Goal: Task Accomplishment & Management: Use online tool/utility

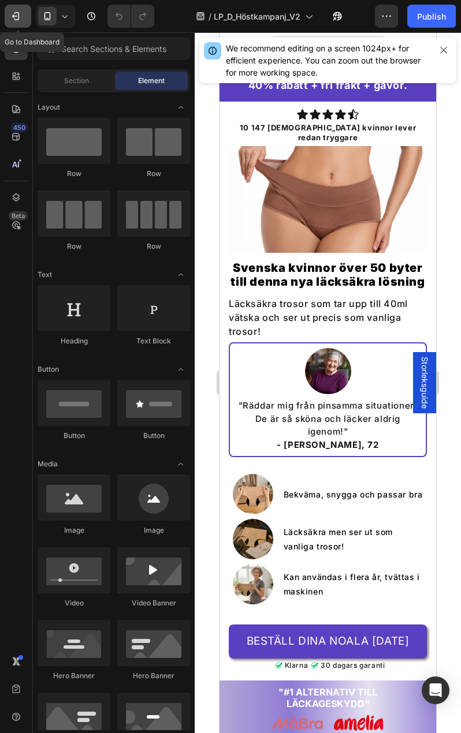
click at [18, 14] on icon "button" at bounding box center [16, 16] width 12 height 12
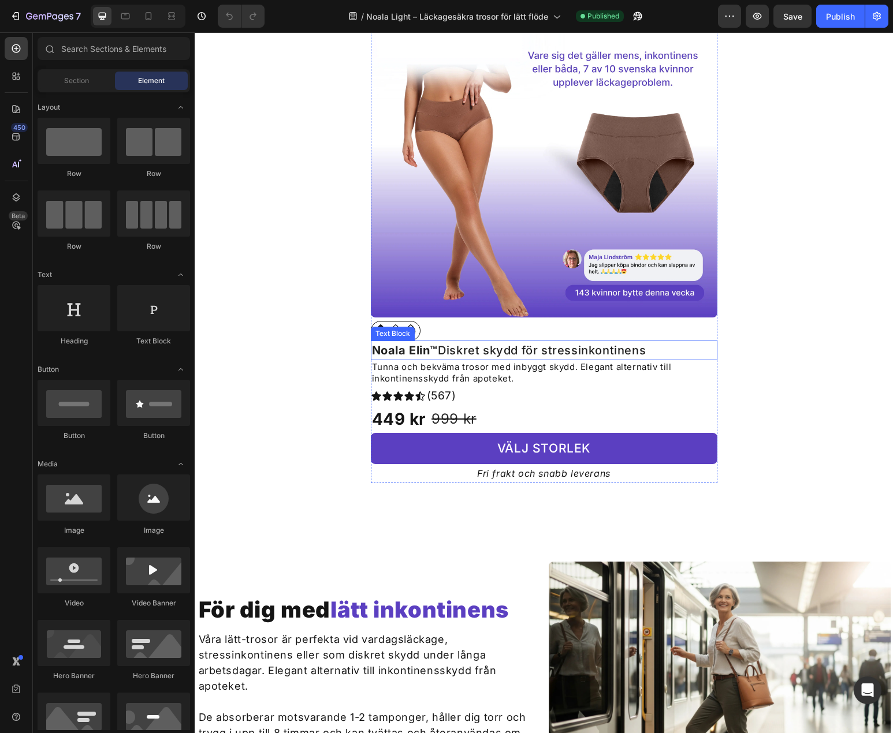
click at [398, 349] on strong "Noala Elin™" at bounding box center [405, 351] width 66 height 14
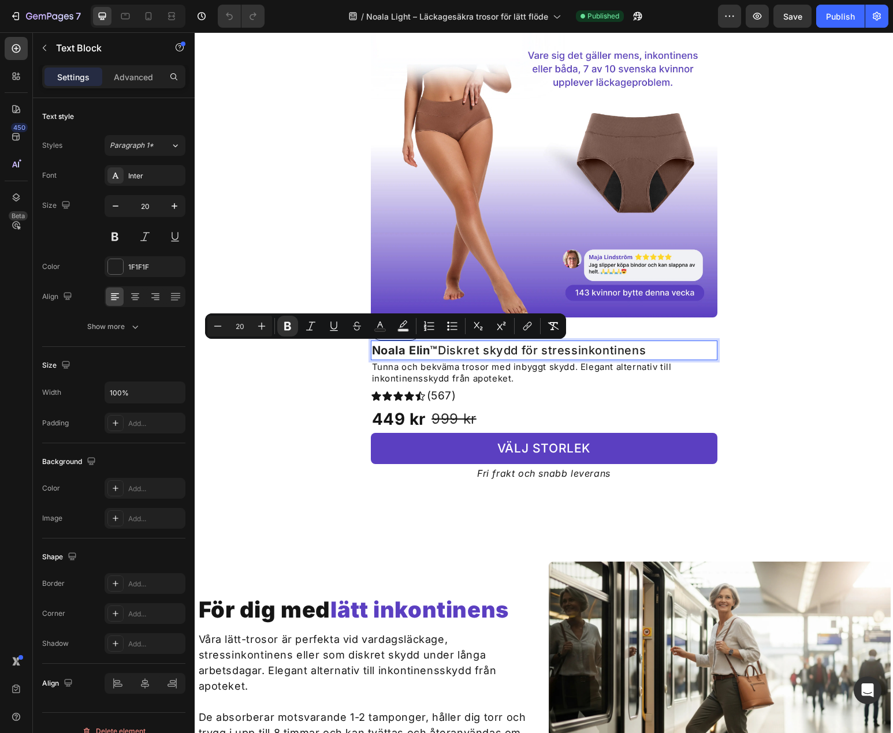
click at [424, 351] on strong "Noala Elin™" at bounding box center [405, 351] width 66 height 14
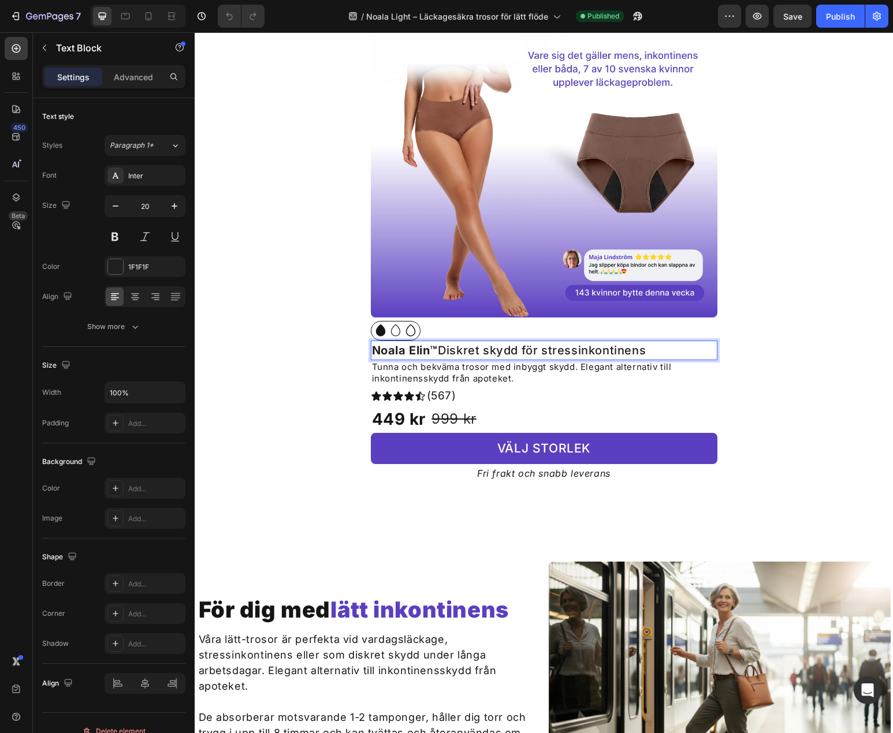
click at [474, 353] on p "Noala Elin™ Diskret skydd för stressinkontinens" at bounding box center [544, 350] width 344 height 17
click at [414, 388] on div "Icon Icon Icon Icon Icon Icon List" at bounding box center [398, 396] width 55 height 22
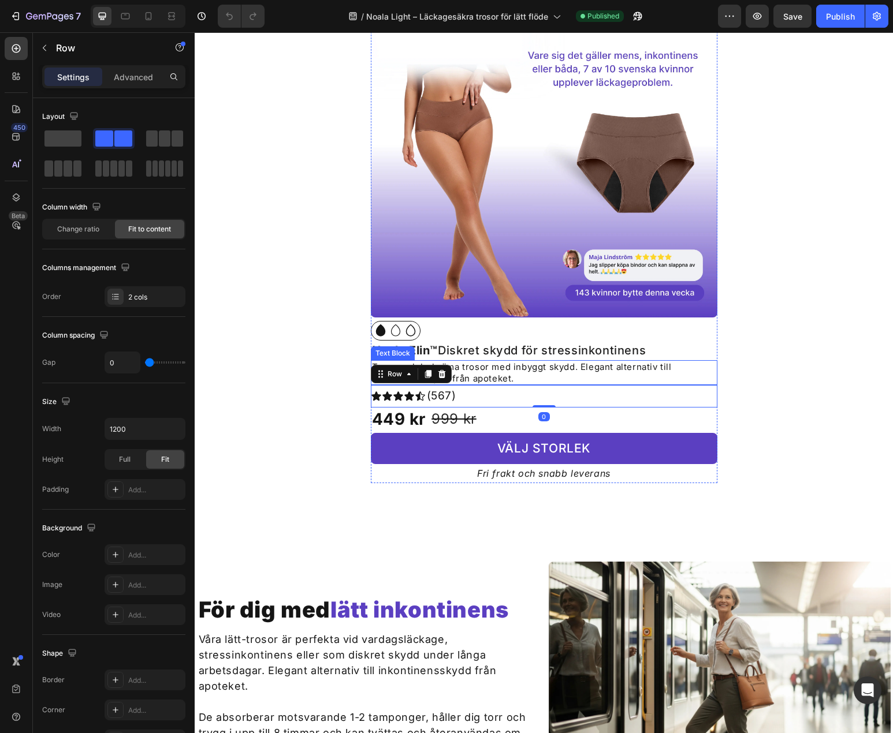
click at [566, 377] on p "Tunna och bekväma trosor med inbyggt skydd. Elegant alternativ till inkontinens…" at bounding box center [544, 373] width 344 height 23
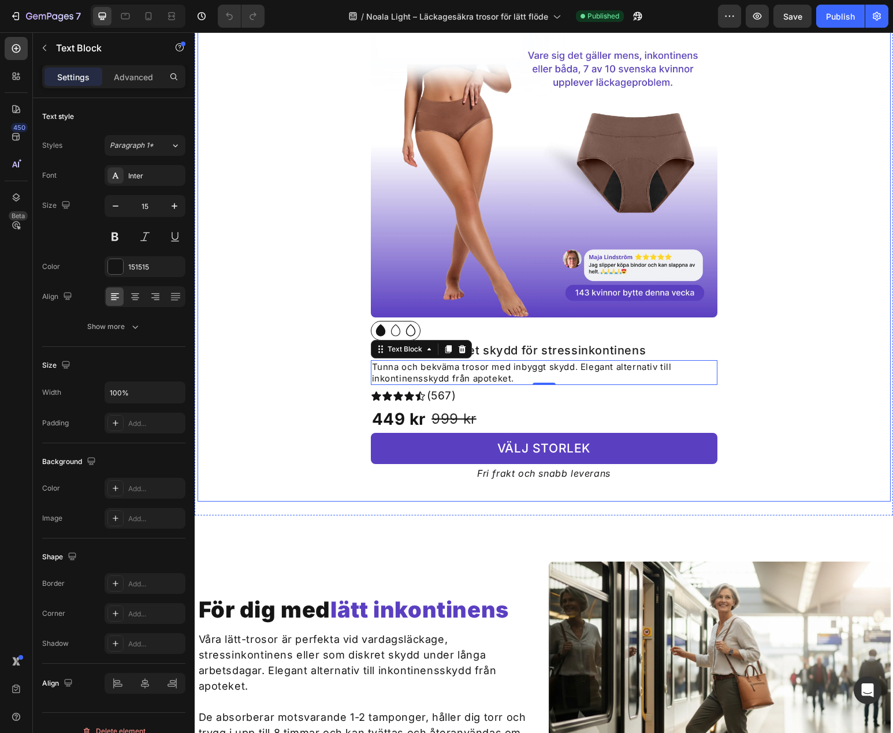
click at [315, 389] on div "Product Images Icon Icon Icon Icon List Row Noala Elin™ Diskret skydd för stres…" at bounding box center [544, 227] width 656 height 512
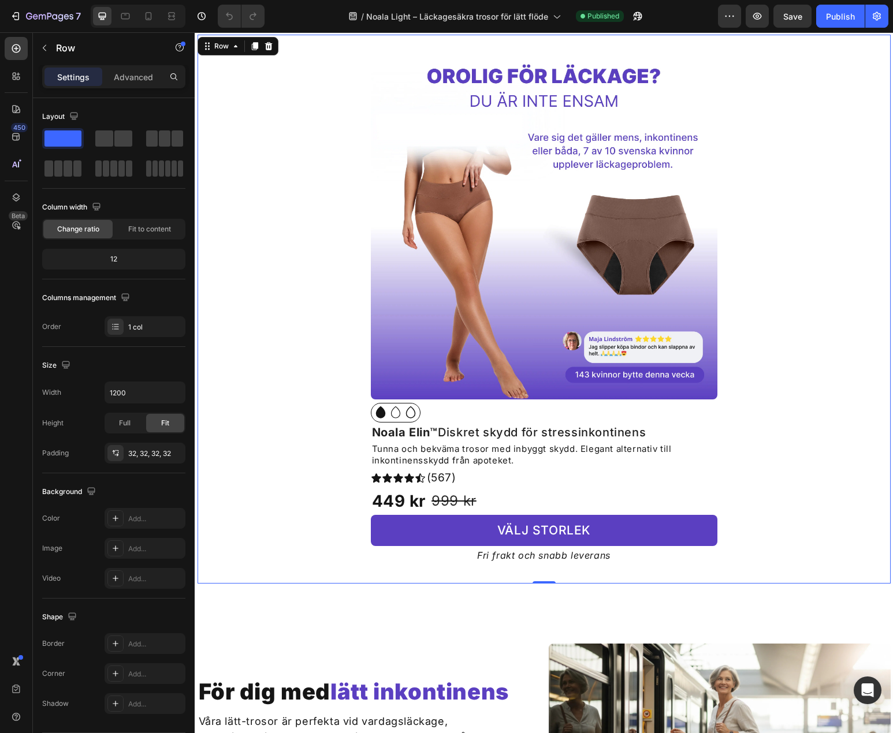
scroll to position [693, 0]
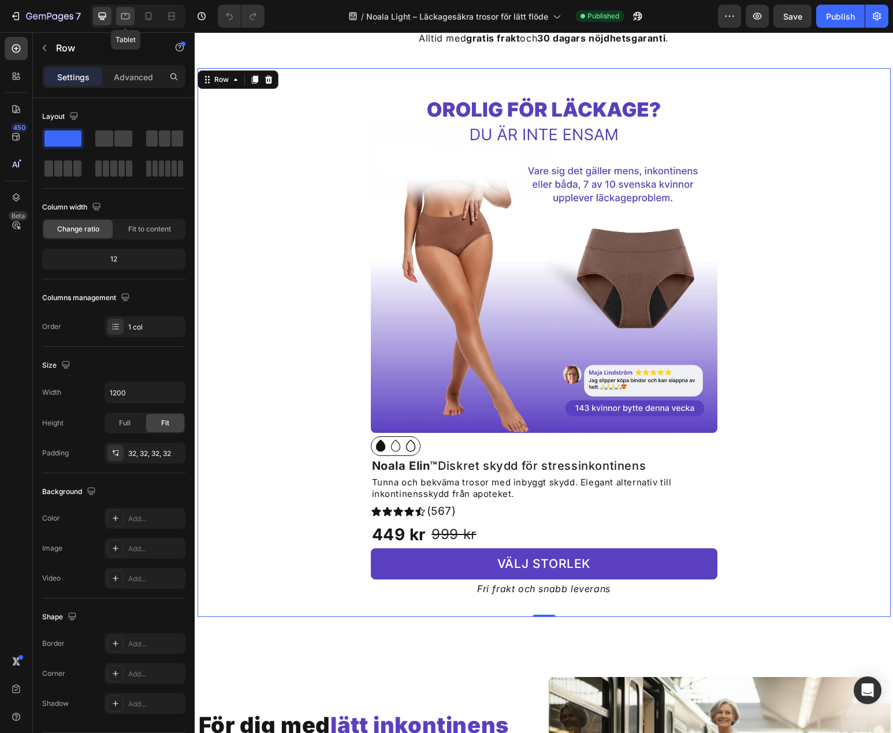
click at [127, 13] on icon at bounding box center [126, 16] width 12 height 12
type input "100%"
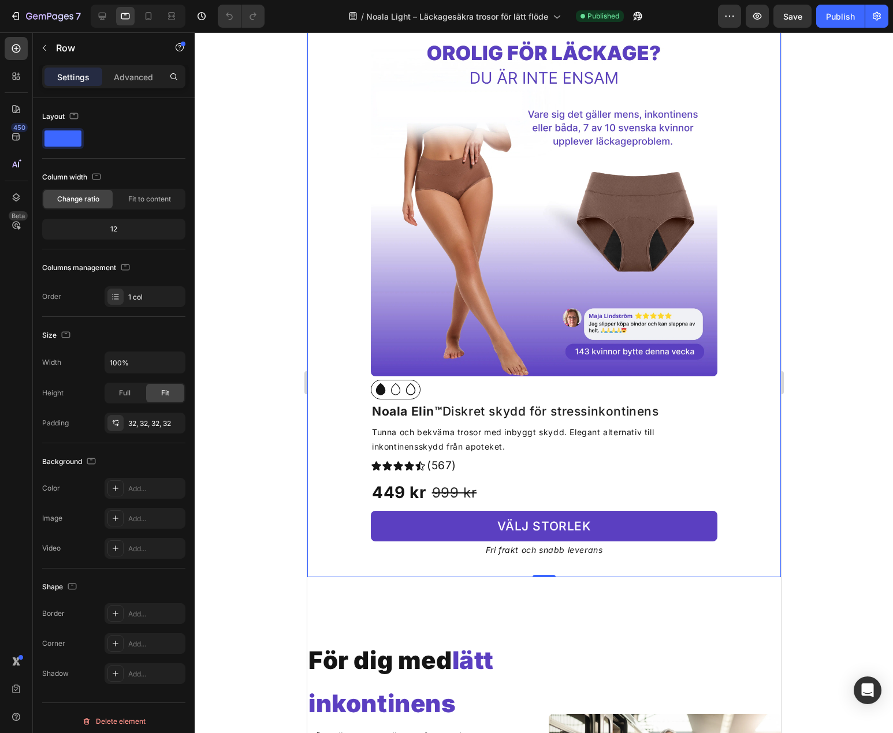
scroll to position [632, 0]
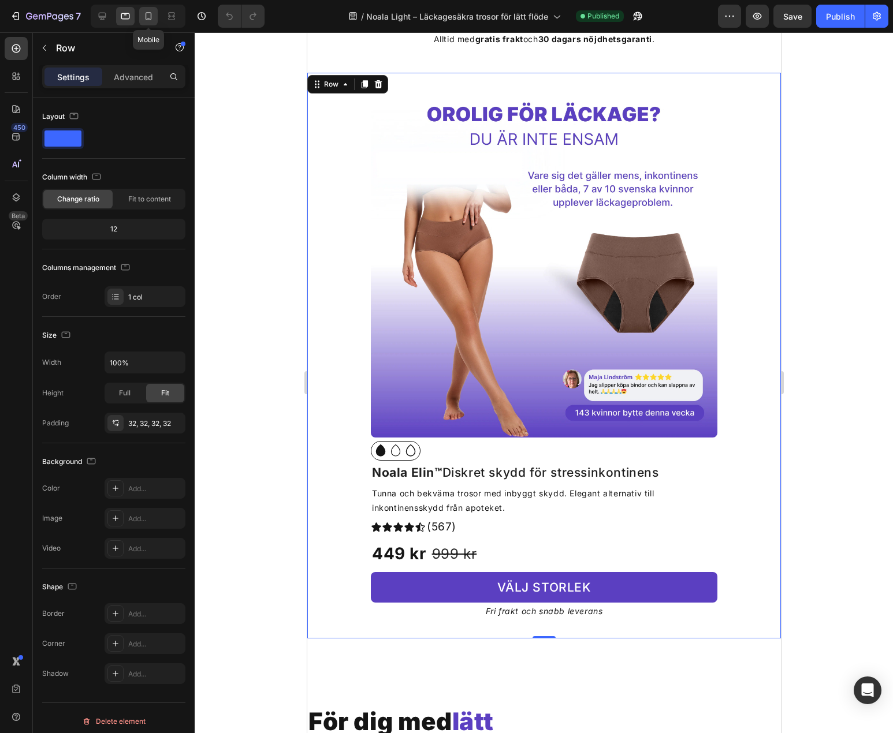
click at [150, 10] on icon at bounding box center [149, 16] width 12 height 12
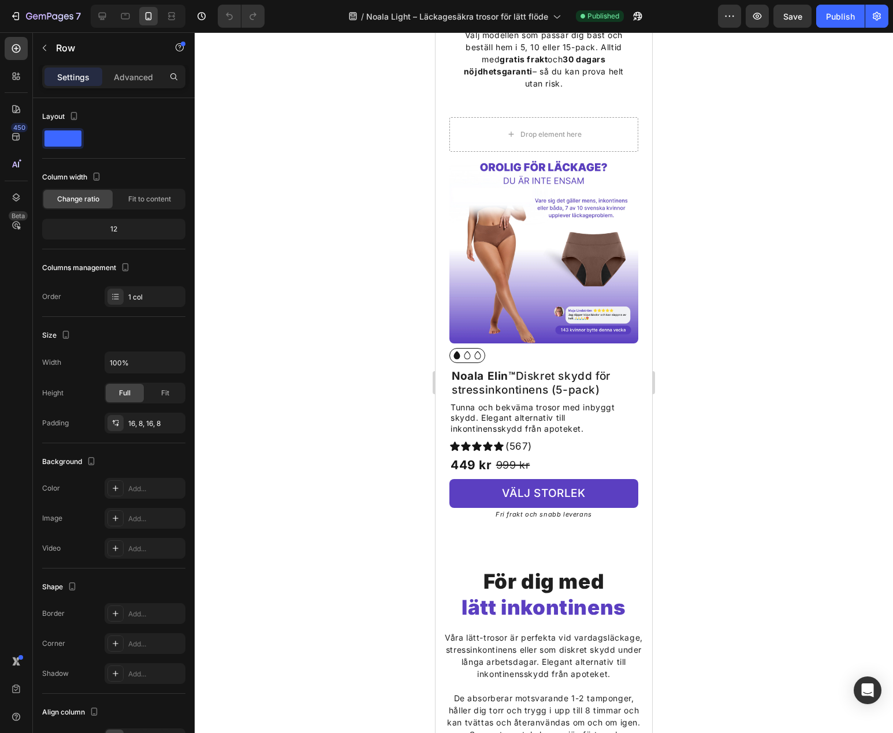
scroll to position [542, 0]
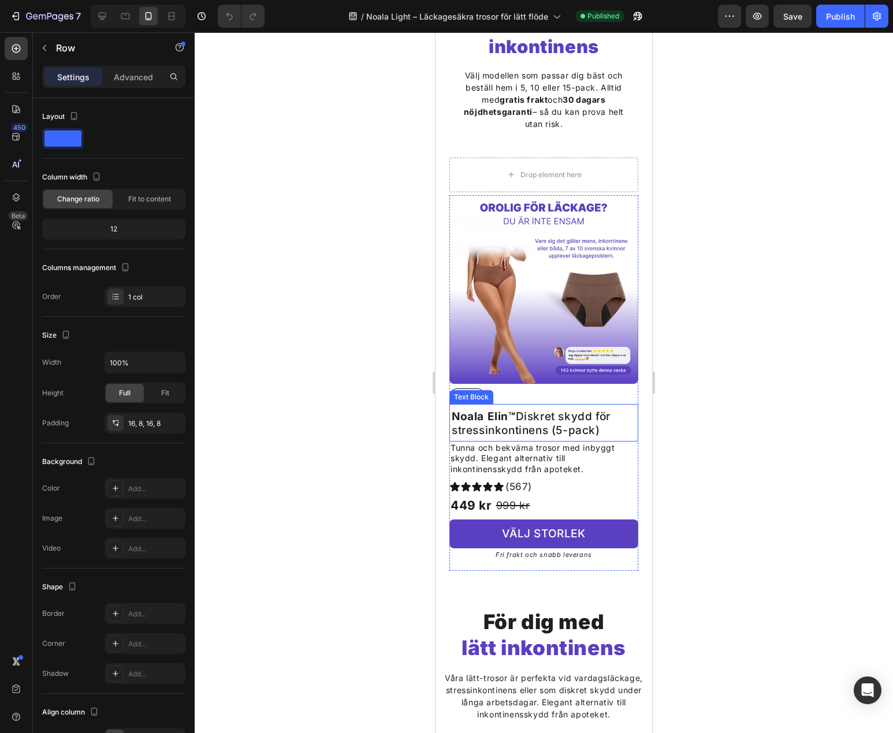
click at [601, 415] on p "Noala Elin™ Diskret skydd för stressinkontinens (5-pack)" at bounding box center [544, 424] width 185 height 28
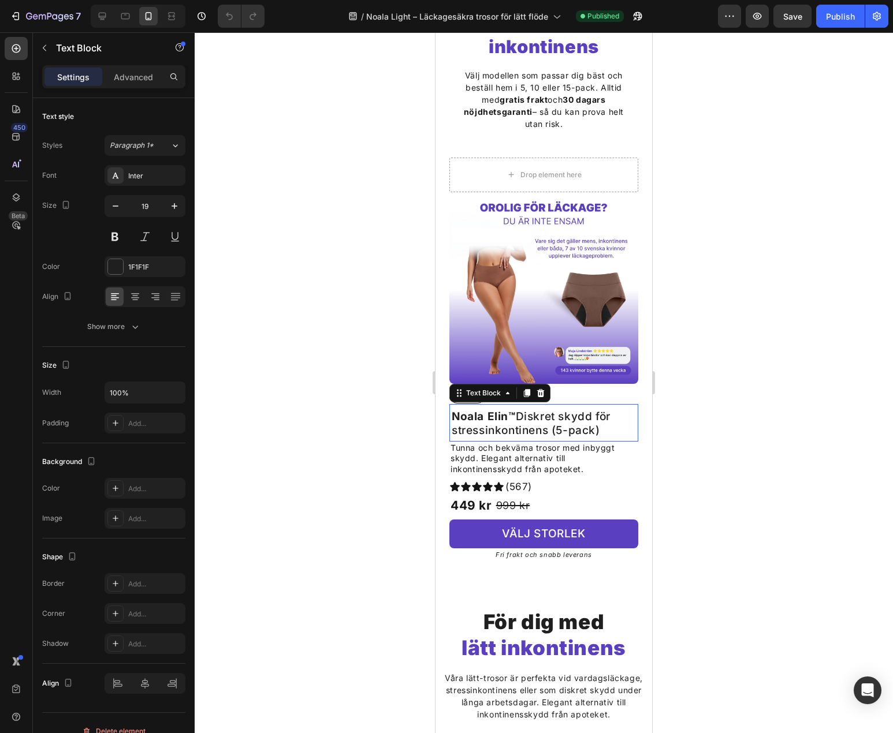
click at [601, 414] on p "Noala Elin™ Diskret skydd för stressinkontinens (5-pack)" at bounding box center [544, 424] width 185 height 28
click at [605, 423] on p "Noala Elin™ Diskret skydd för stressinkontinens (5-pack)" at bounding box center [544, 424] width 185 height 28
click at [496, 482] on icon at bounding box center [498, 487] width 11 height 11
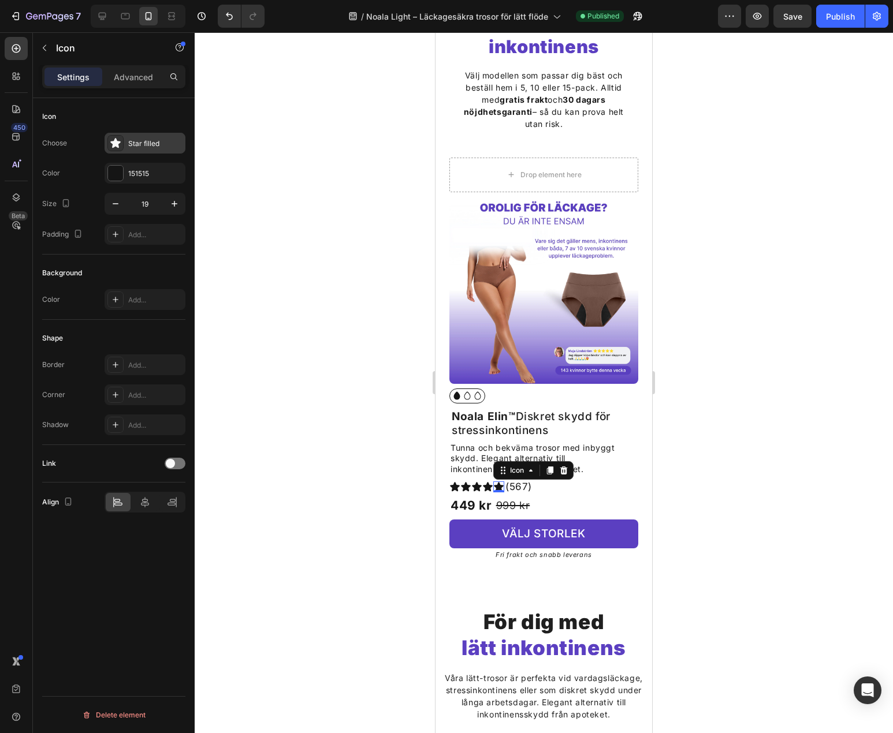
click at [122, 133] on div "Star filled" at bounding box center [145, 143] width 81 height 21
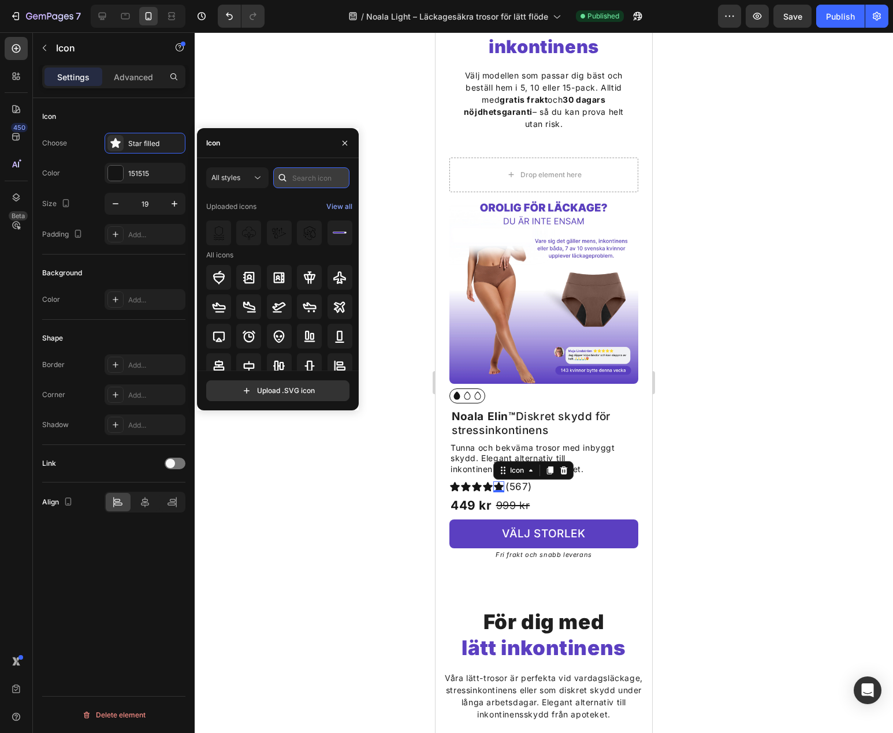
click at [314, 183] on input "text" at bounding box center [311, 177] width 76 height 21
type input "star"
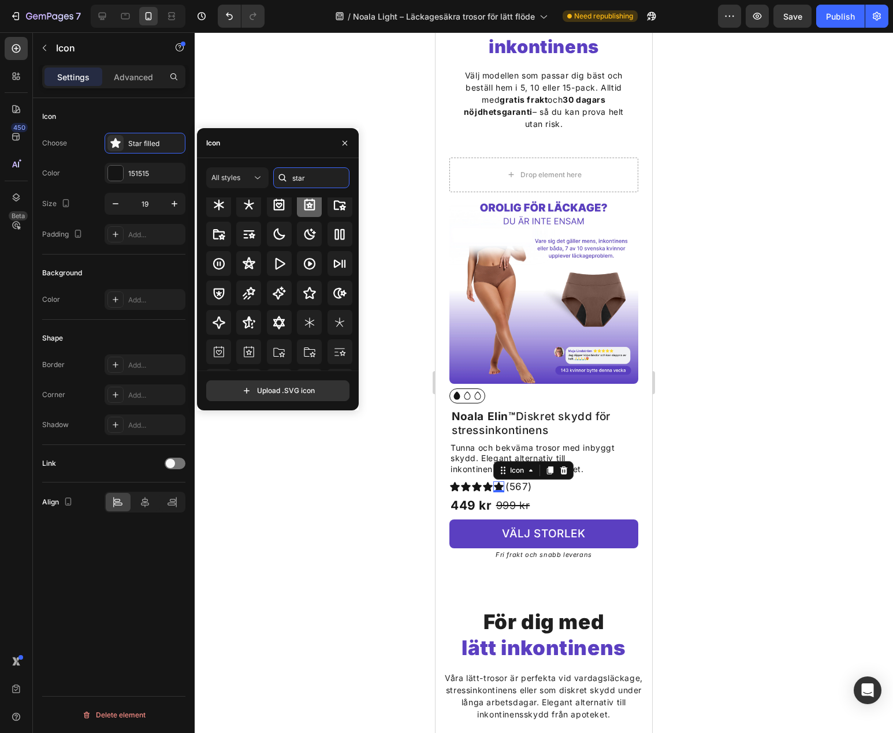
scroll to position [0, 0]
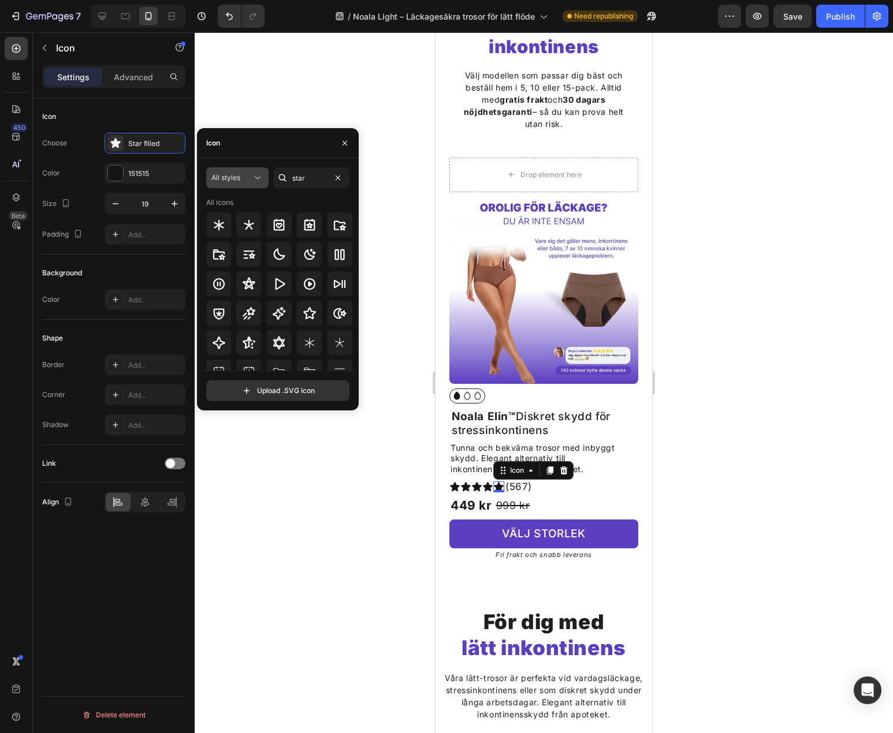
click at [263, 181] on icon at bounding box center [258, 178] width 12 height 12
click at [248, 297] on icon at bounding box center [253, 294] width 12 height 12
click at [250, 336] on icon at bounding box center [249, 343] width 14 height 14
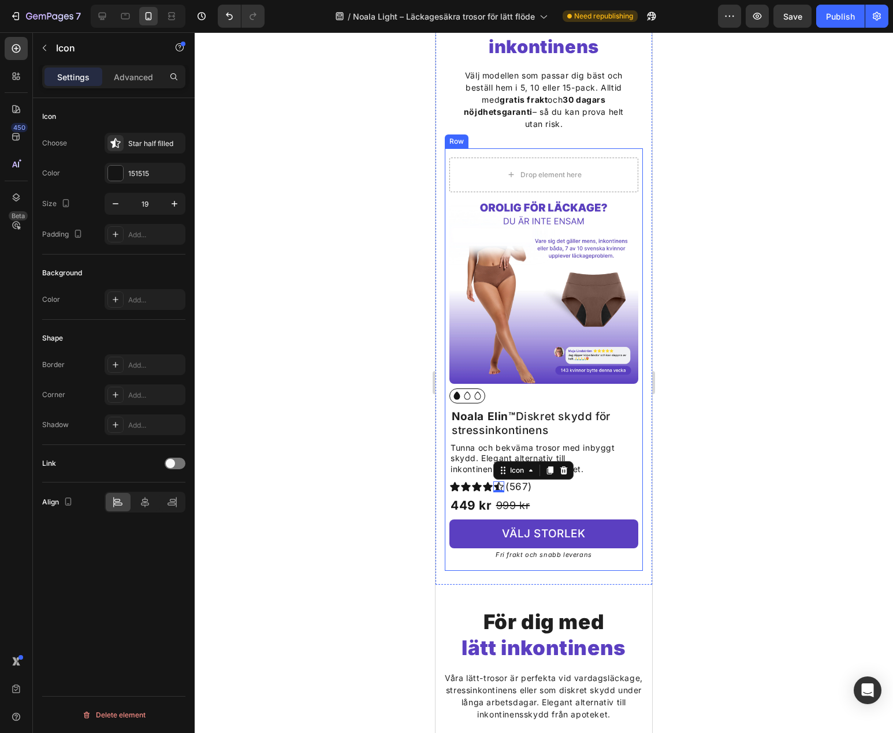
click at [701, 397] on div at bounding box center [544, 382] width 698 height 701
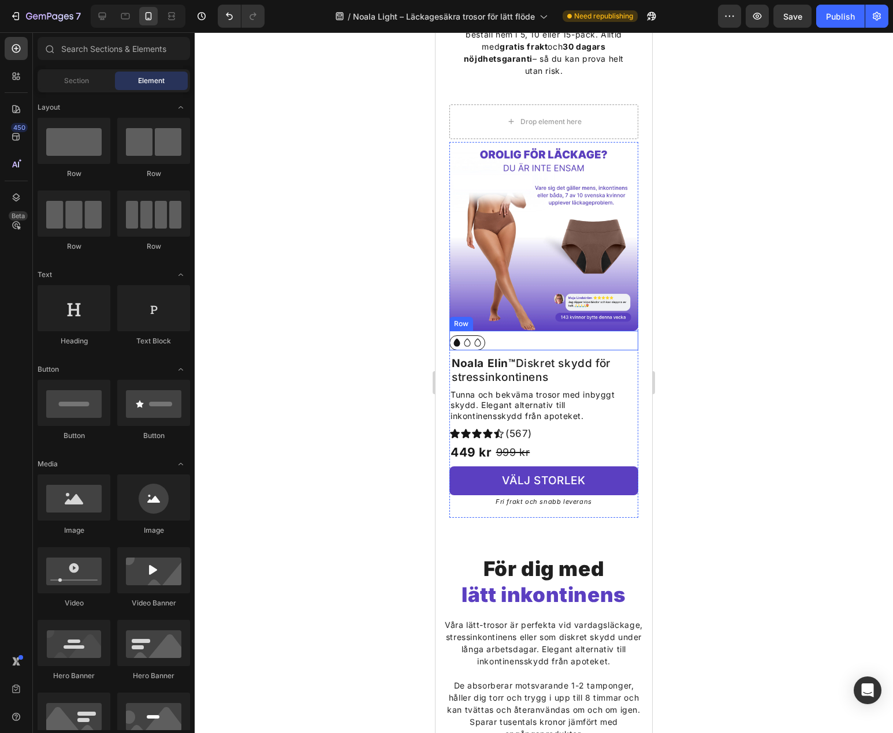
scroll to position [484, 0]
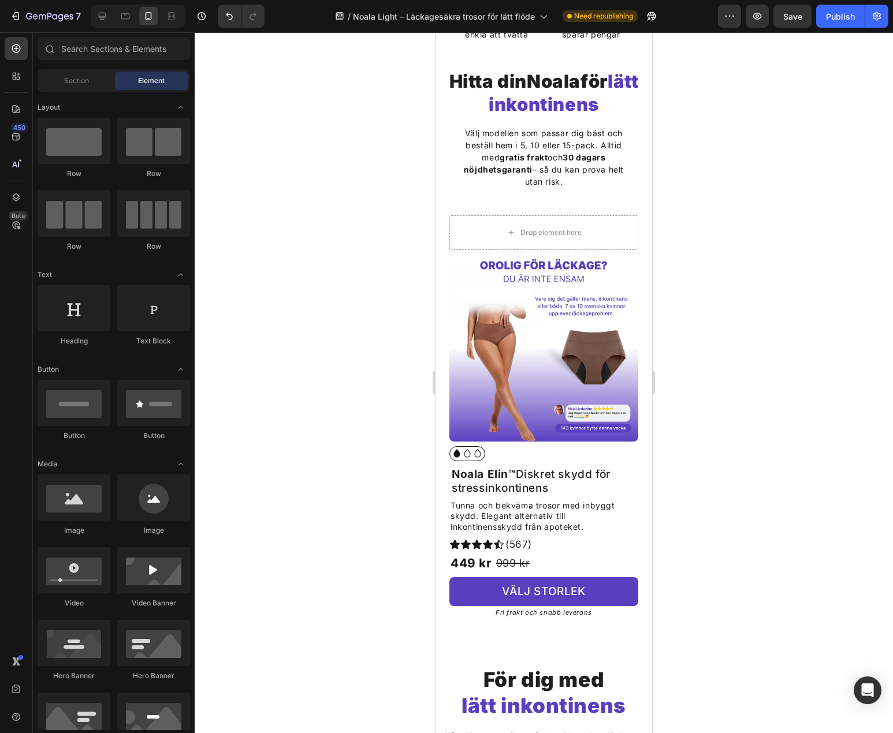
drag, startPoint x: 842, startPoint y: 21, endPoint x: 803, endPoint y: 181, distance: 165.2
click at [842, 21] on div "Publish" at bounding box center [840, 16] width 29 height 12
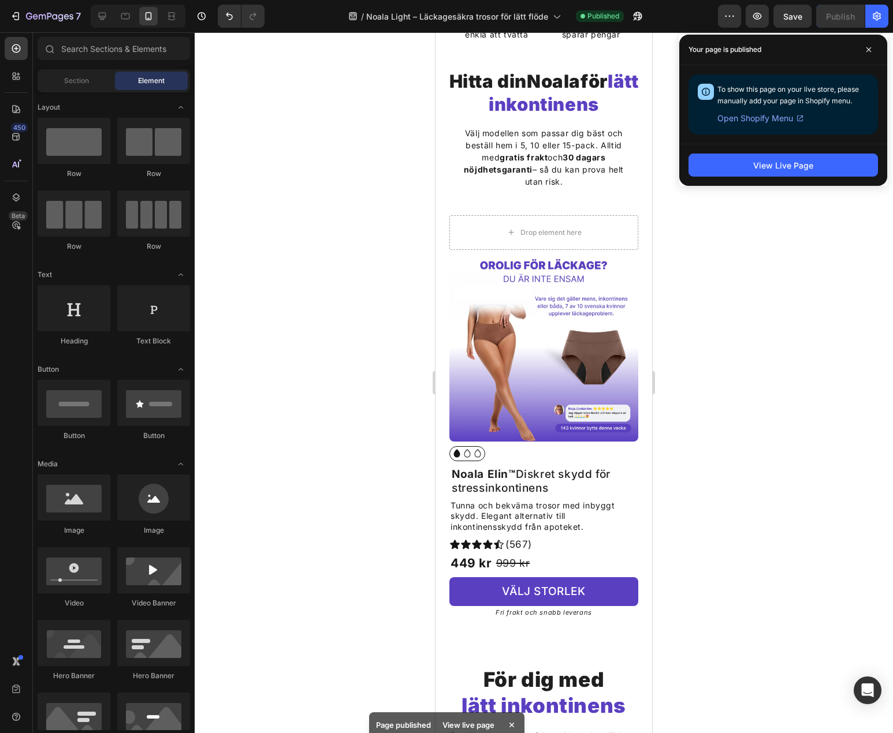
click at [360, 139] on div at bounding box center [544, 382] width 698 height 701
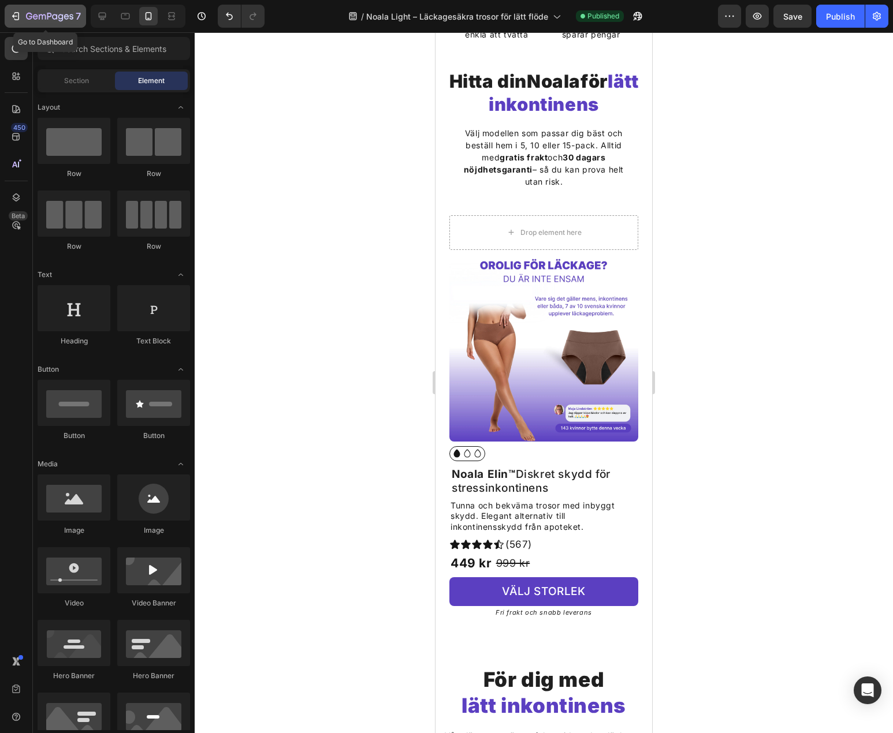
click at [52, 13] on icon "button" at bounding box center [49, 17] width 47 height 10
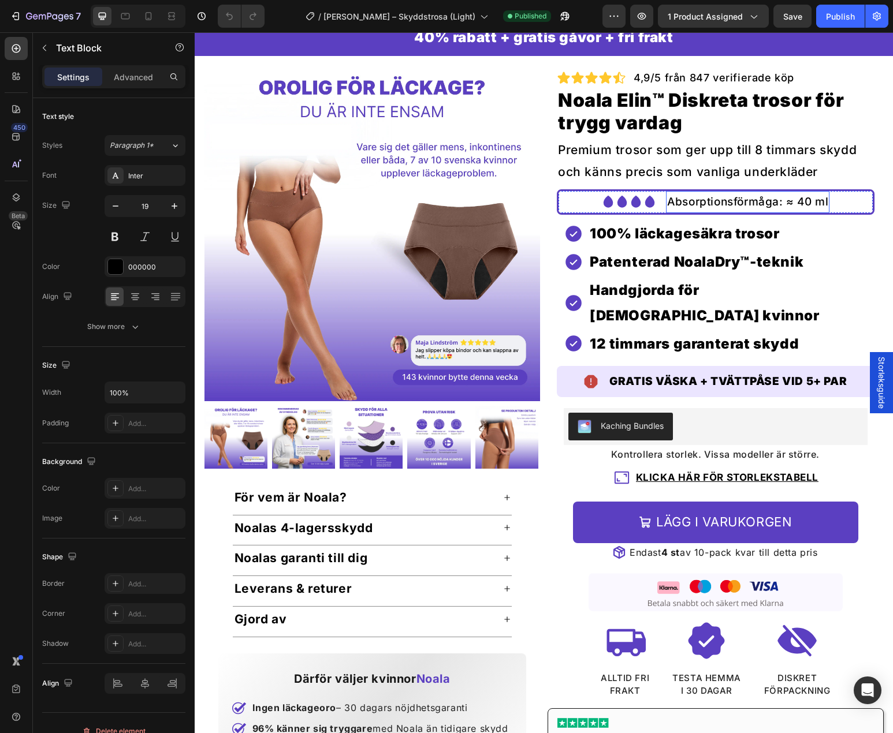
click at [792, 206] on p "Absorptionsförmåga: ≈ 40 ml" at bounding box center [747, 202] width 161 height 20
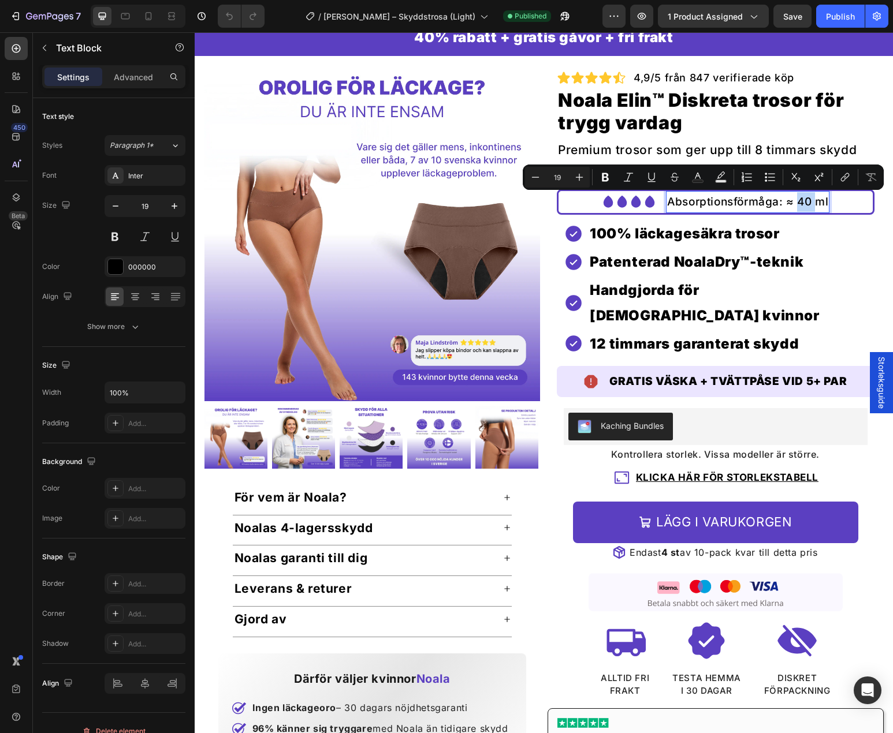
click at [799, 204] on p "Absorptionsförmåga: ≈ 40 ml" at bounding box center [747, 202] width 161 height 20
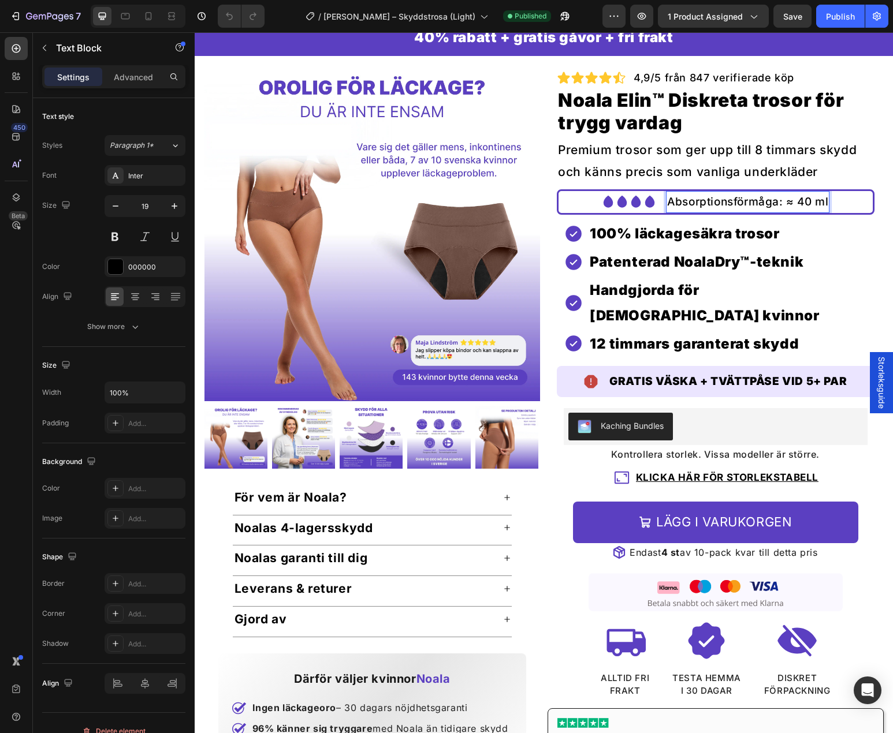
click at [807, 199] on p "Absorptionsförmåga: ≈ 40 ml" at bounding box center [747, 202] width 161 height 20
click at [124, 17] on icon at bounding box center [126, 16] width 12 height 12
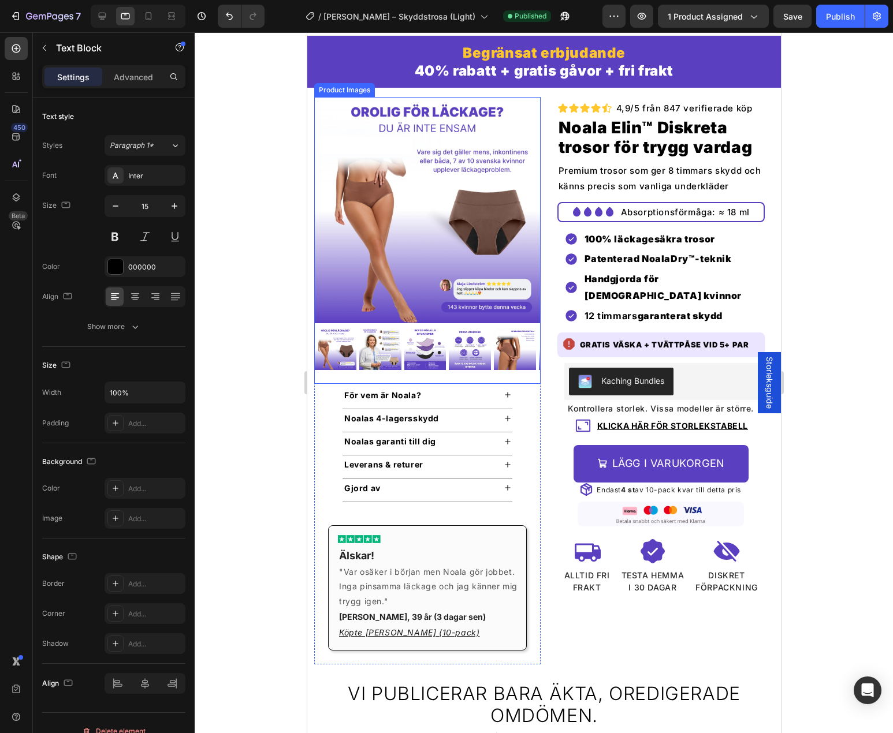
scroll to position [17, 0]
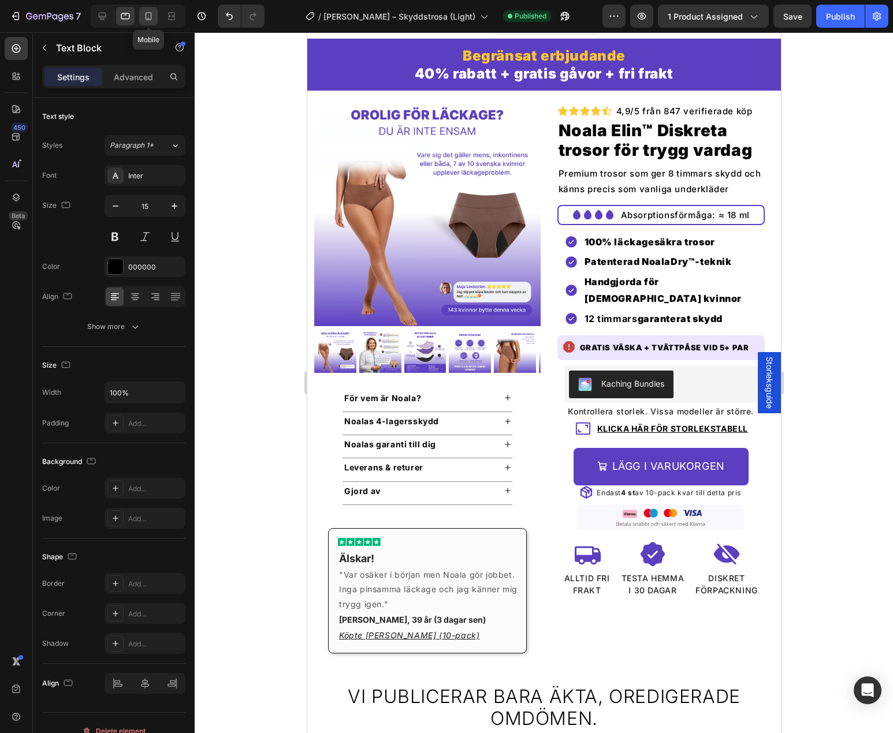
drag, startPoint x: 145, startPoint y: 21, endPoint x: 10, endPoint y: 147, distance: 184.3
click at [145, 21] on icon at bounding box center [149, 16] width 12 height 12
type input "16"
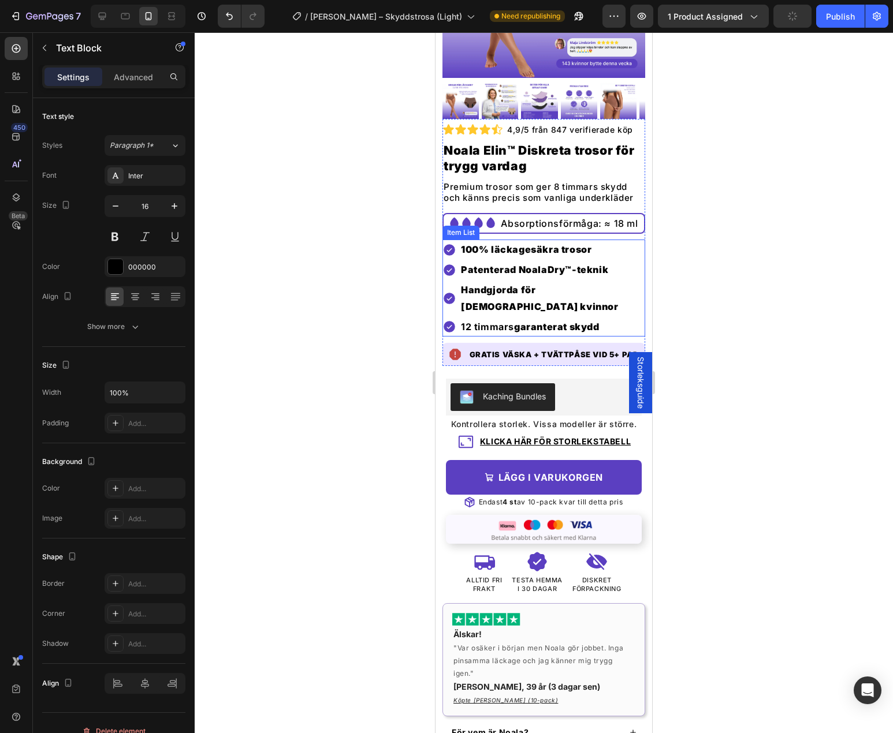
scroll to position [231, 0]
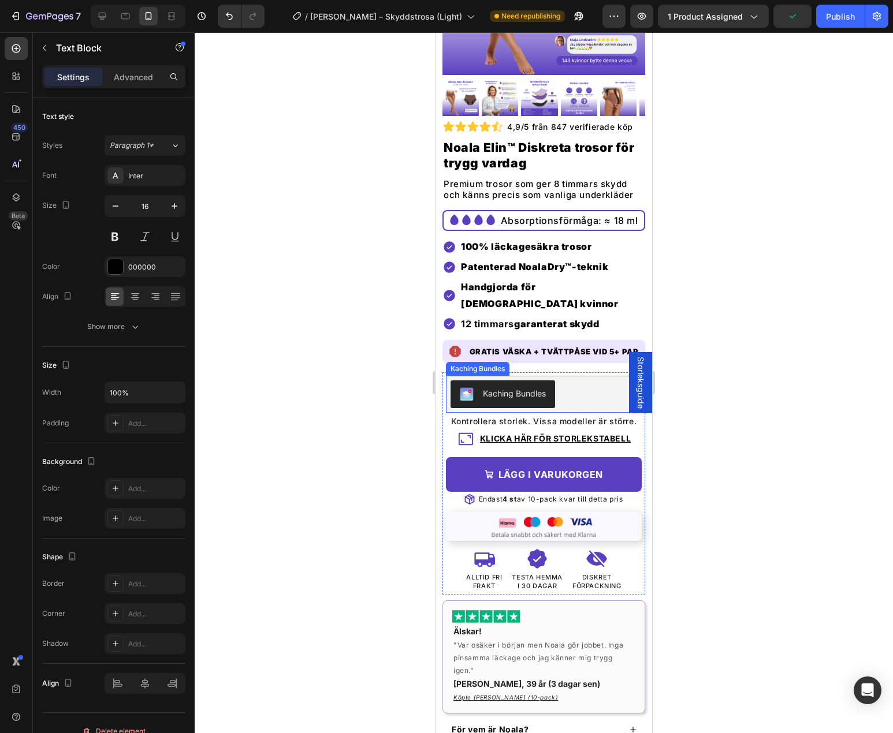
click at [584, 381] on div "Kaching Bundles" at bounding box center [543, 395] width 187 height 28
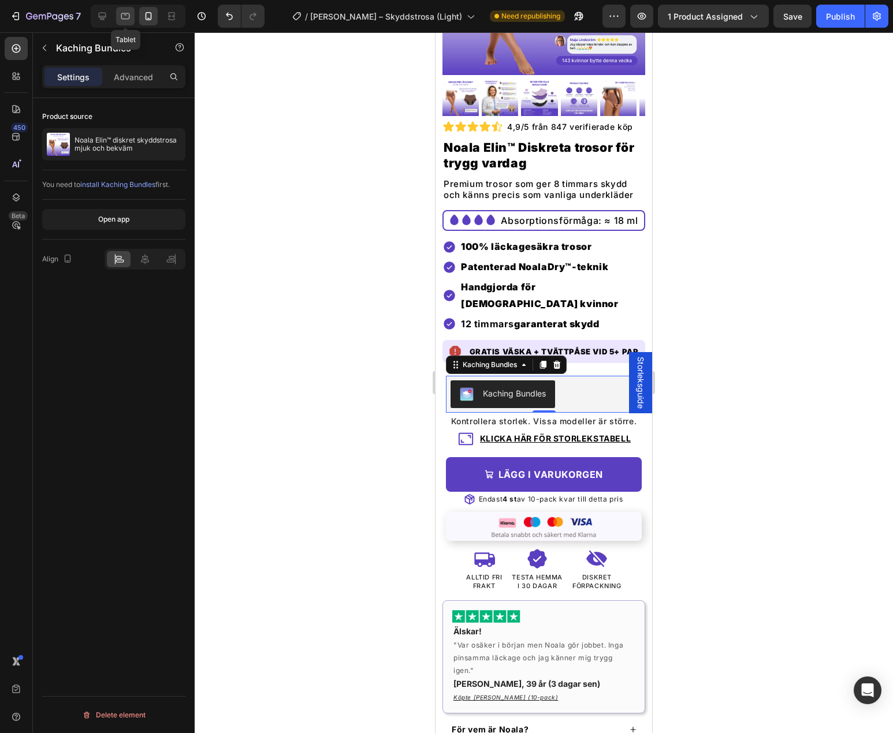
click at [122, 15] on icon at bounding box center [125, 16] width 9 height 6
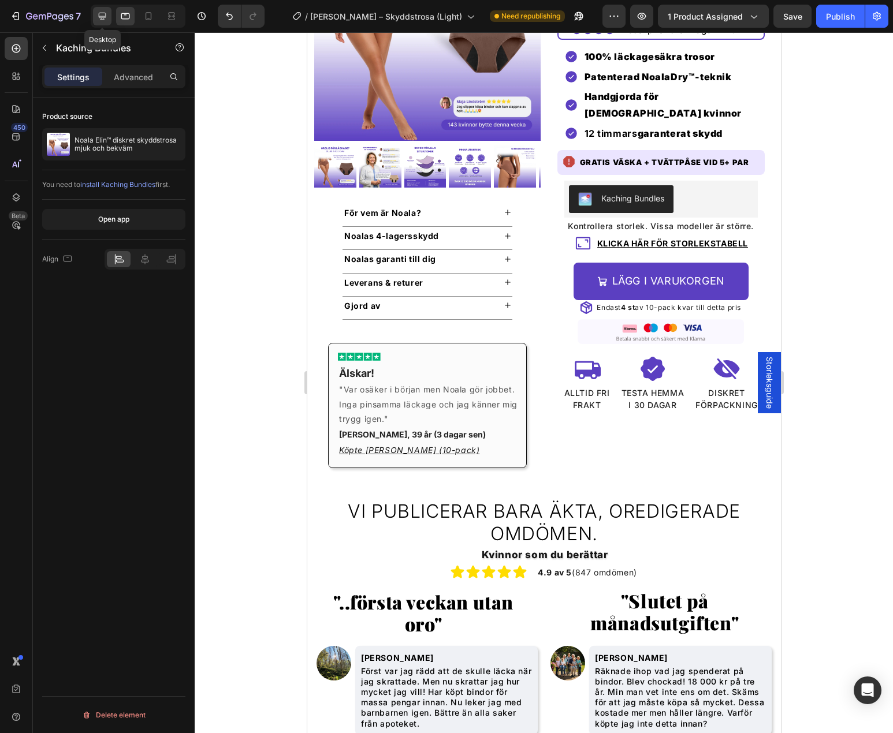
click at [100, 15] on icon at bounding box center [102, 16] width 12 height 12
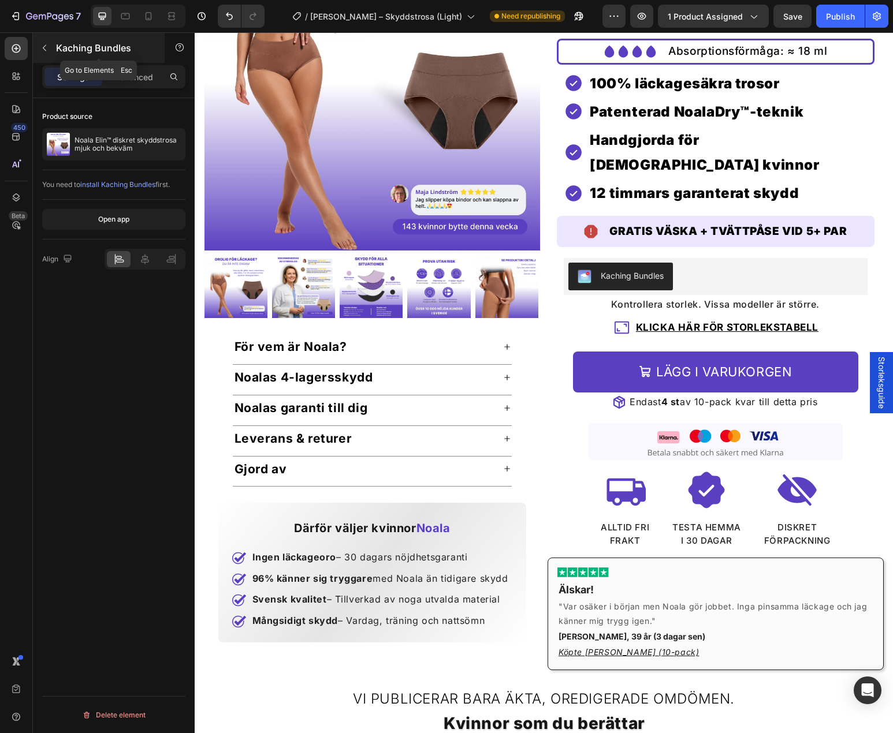
scroll to position [150, 0]
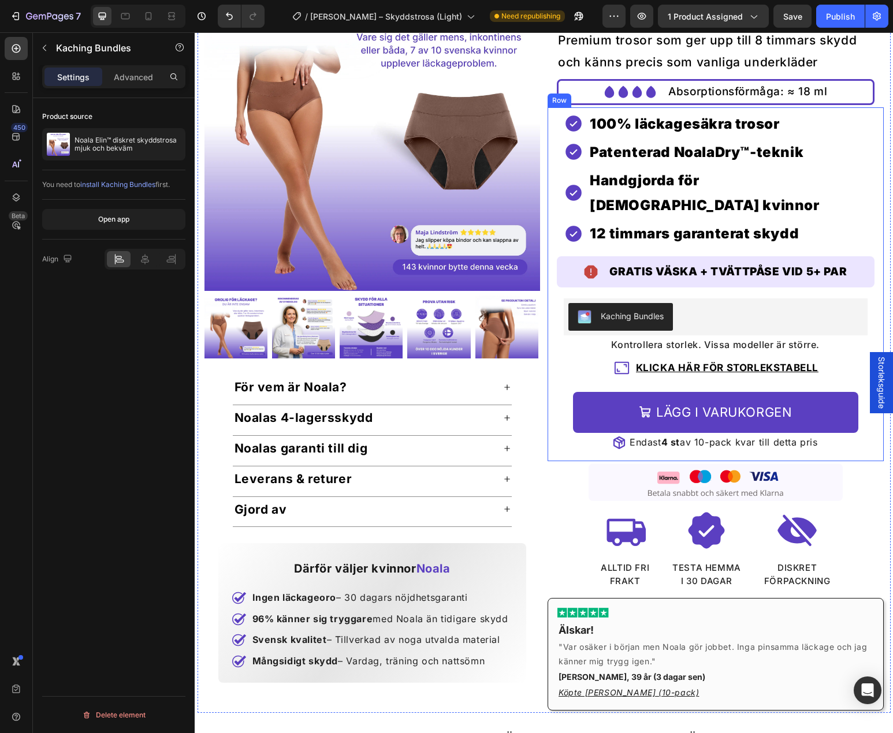
click at [716, 303] on div "Kaching Bundles" at bounding box center [715, 317] width 295 height 28
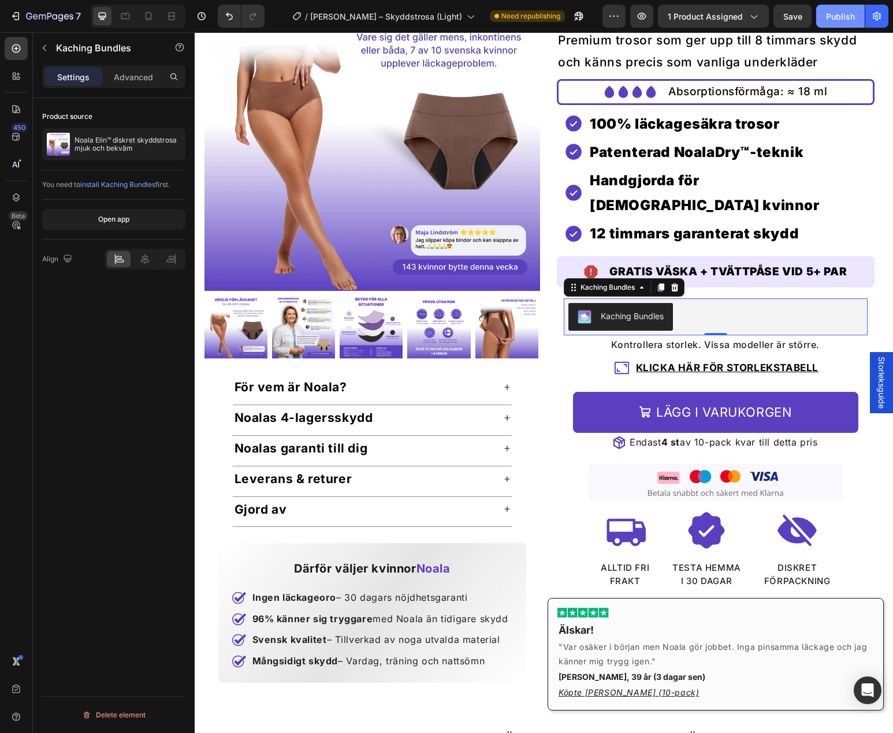
click at [835, 17] on div "Publish" at bounding box center [840, 16] width 29 height 12
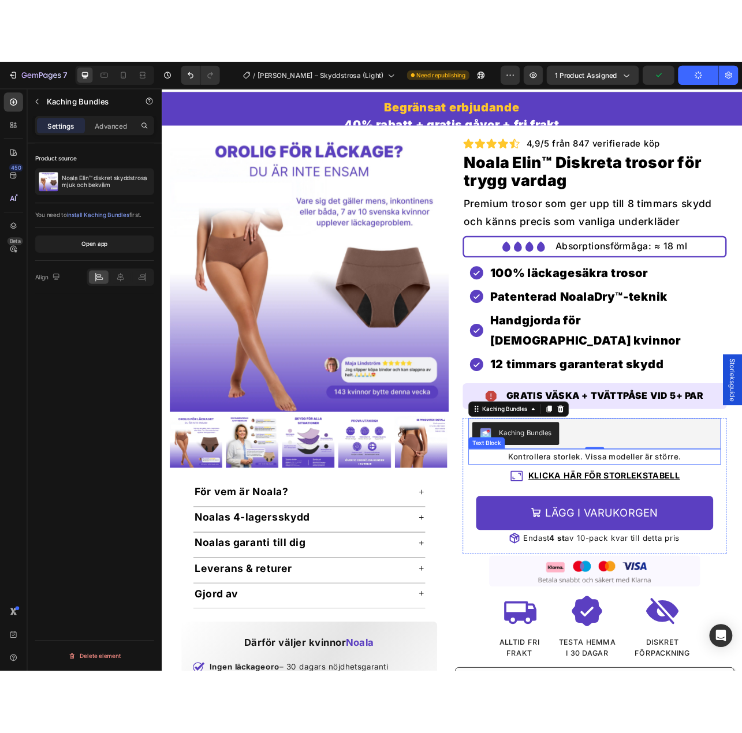
scroll to position [0, 0]
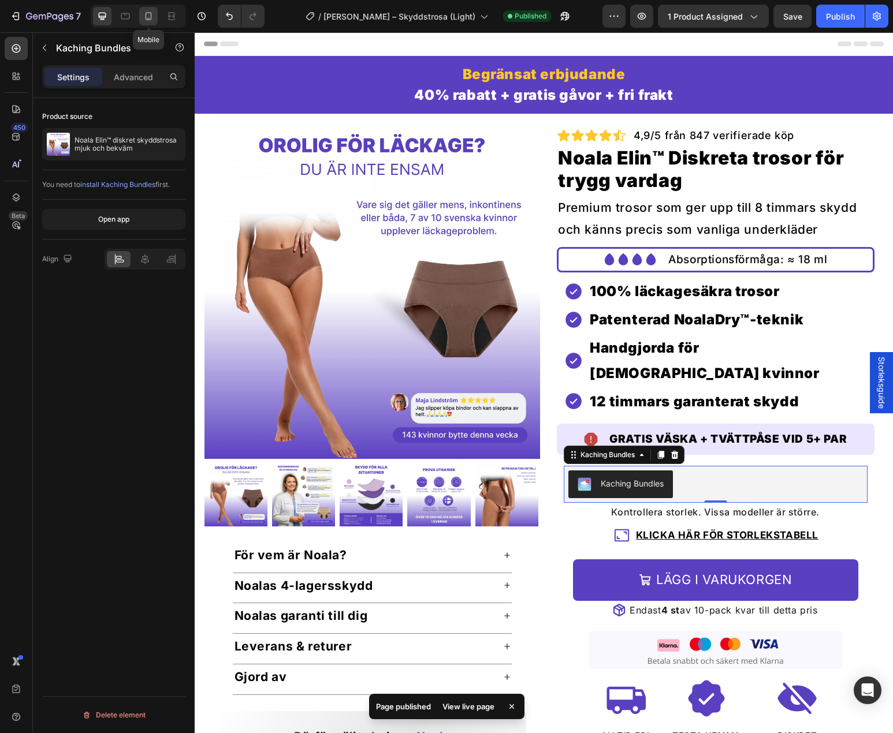
click at [140, 16] on div at bounding box center [148, 16] width 18 height 18
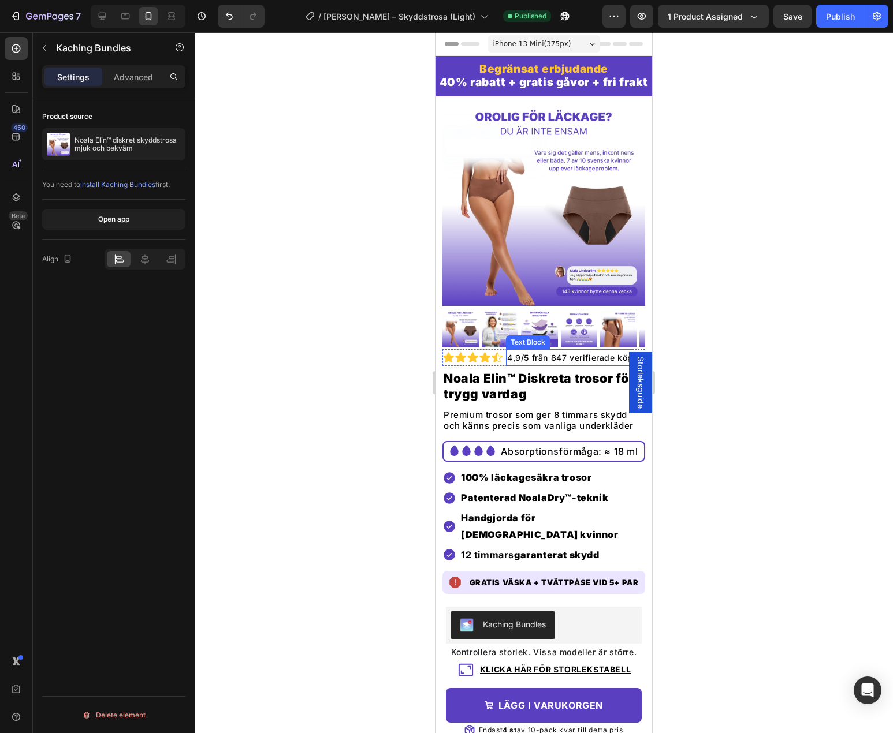
click at [560, 351] on p "4,9/5 från 847 verifierade köp" at bounding box center [570, 358] width 126 height 14
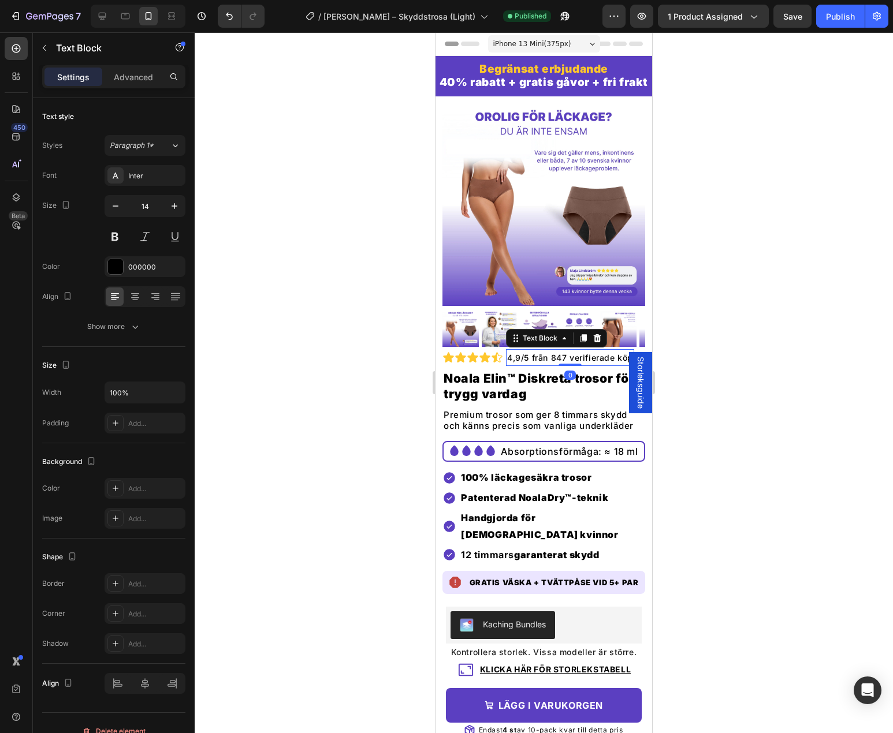
click at [564, 351] on p "4,9/5 från 847 verifierade köp" at bounding box center [570, 358] width 126 height 14
click at [565, 351] on p "4,9/5 från 847 verifierade köp" at bounding box center [570, 358] width 126 height 14
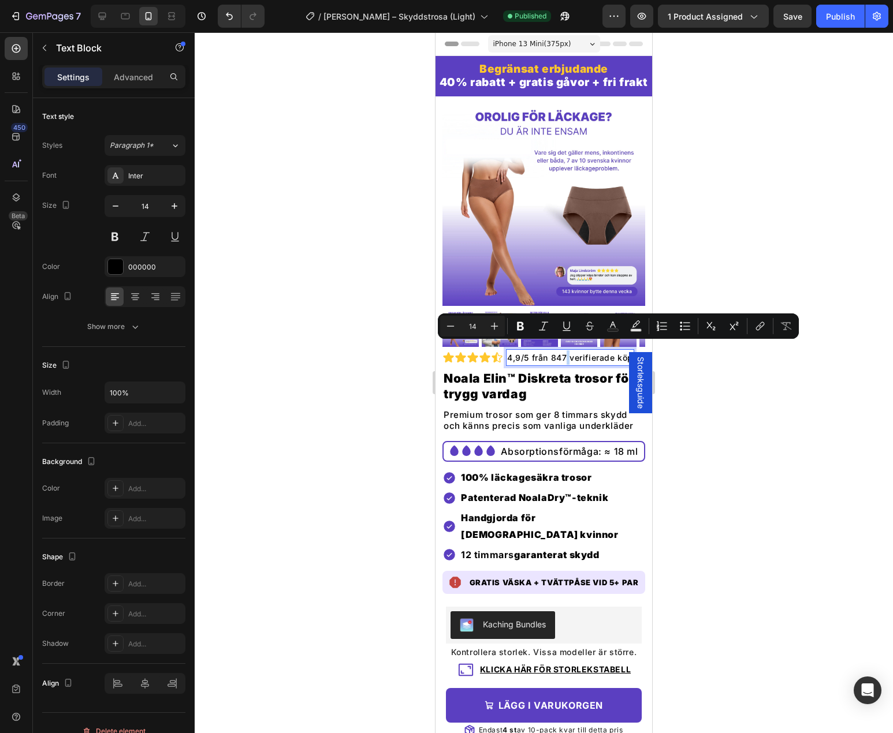
click at [565, 351] on p "4,9/5 från 847 verifierade köp" at bounding box center [570, 358] width 126 height 14
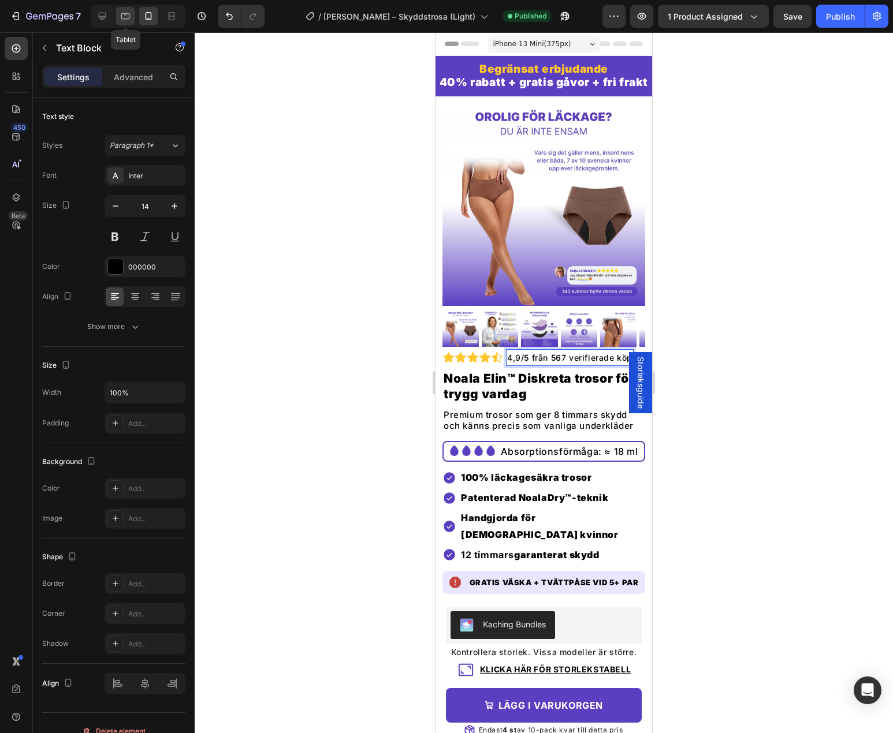
click at [132, 12] on div at bounding box center [125, 16] width 18 height 18
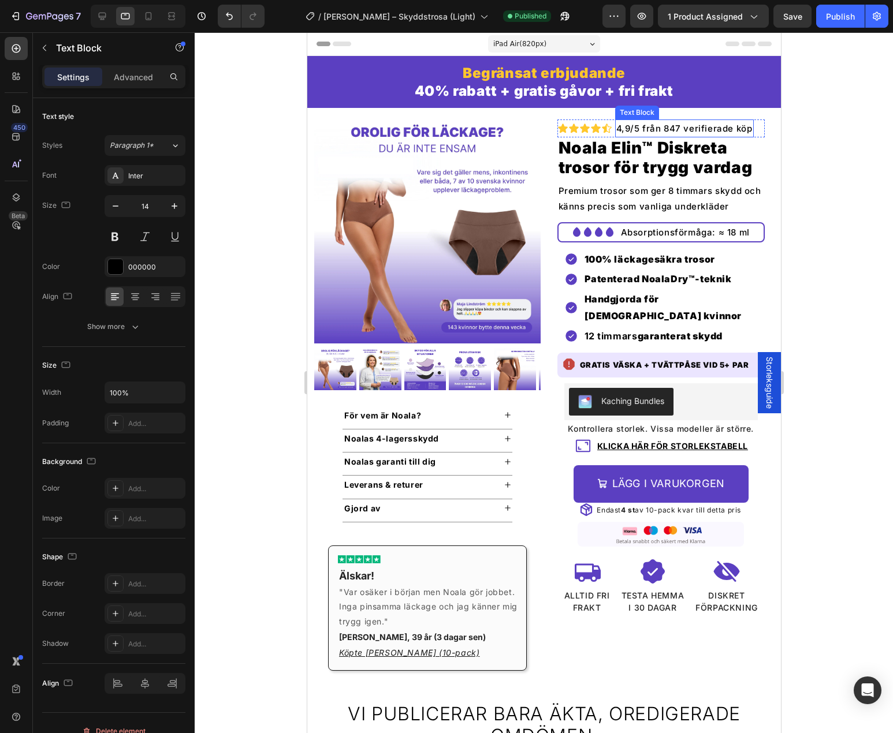
click at [675, 129] on p "4,9/5 från 847 verifierade köp" at bounding box center [684, 129] width 136 height 16
click at [675, 128] on p "4,9/5 från 847 verifierade köp" at bounding box center [684, 129] width 136 height 16
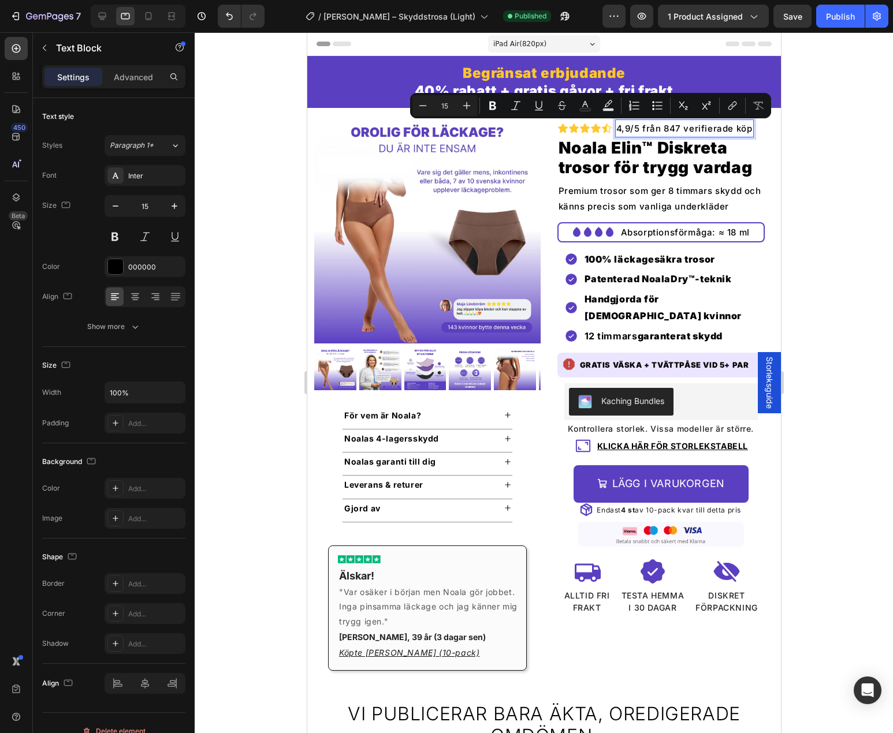
click at [671, 131] on p "4,9/5 från 847 verifierade köp" at bounding box center [684, 129] width 136 height 16
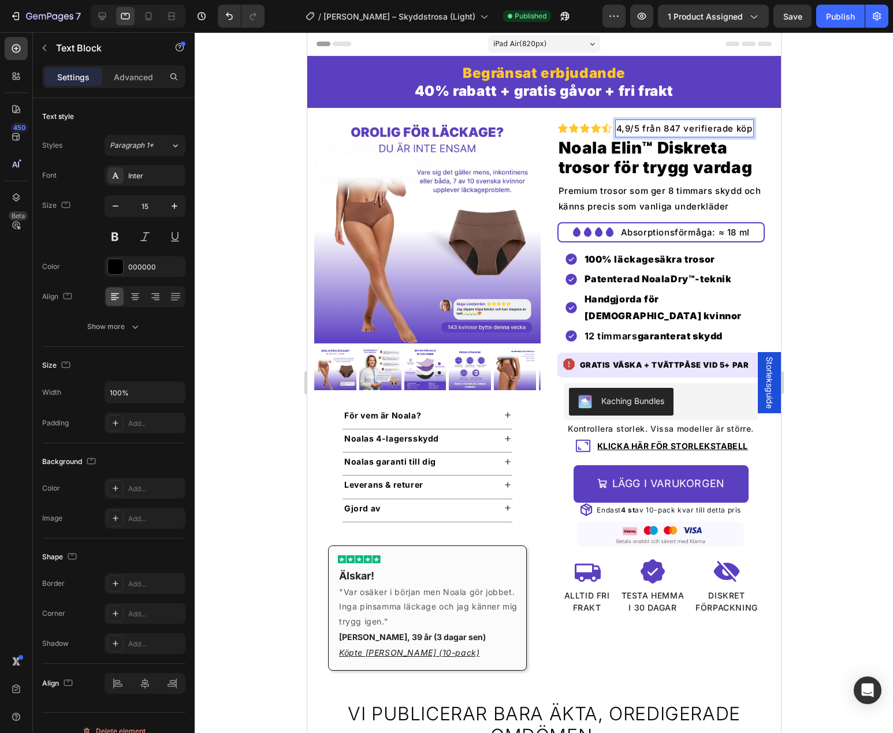
click at [675, 131] on p "4,9/5 från 847 verifierade köp" at bounding box center [684, 129] width 136 height 16
click at [103, 21] on icon at bounding box center [102, 16] width 12 height 12
type input "16"
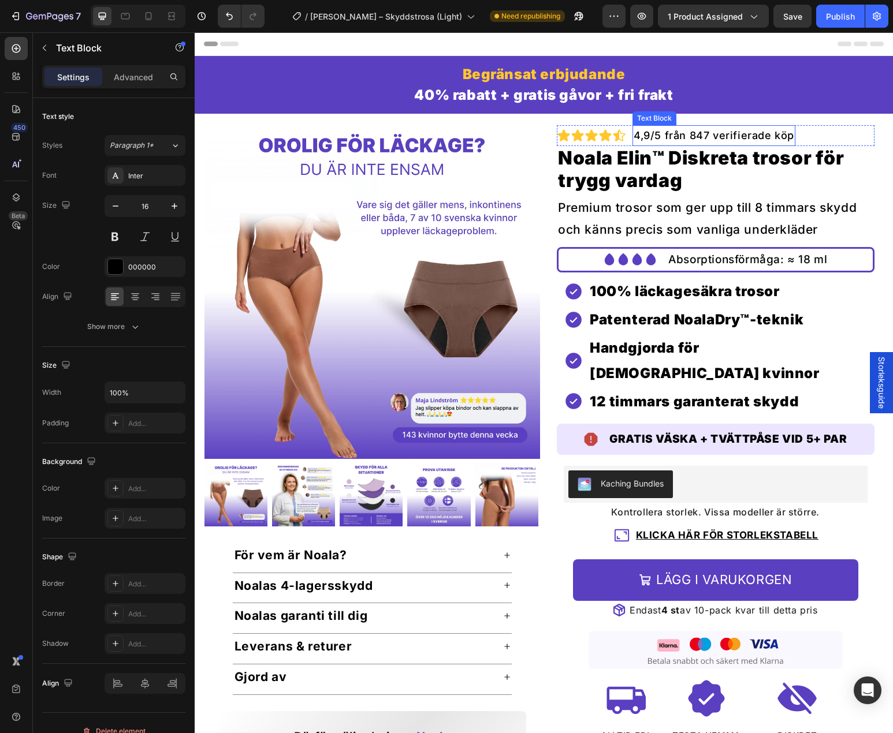
click at [705, 133] on p "4,9/5 från 847 verifierade köp" at bounding box center [714, 135] width 161 height 18
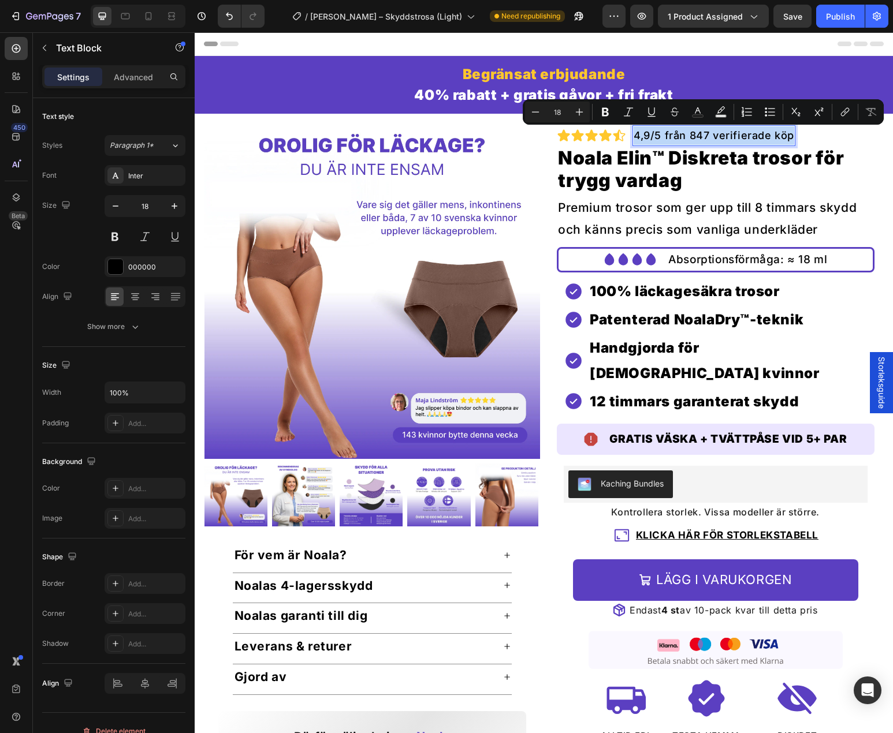
click at [705, 134] on p "4,9/5 från 847 verifierade köp" at bounding box center [714, 135] width 161 height 18
click at [705, 136] on p "4,9/5 från 847 verifierade köp" at bounding box center [714, 135] width 161 height 18
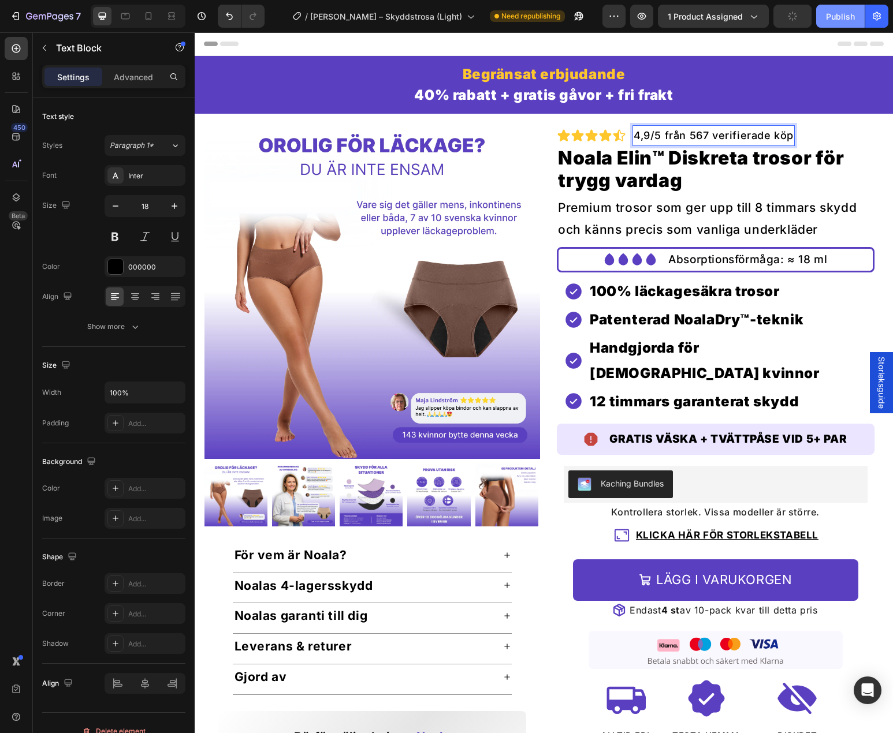
click at [837, 10] on div "Publish" at bounding box center [840, 16] width 29 height 12
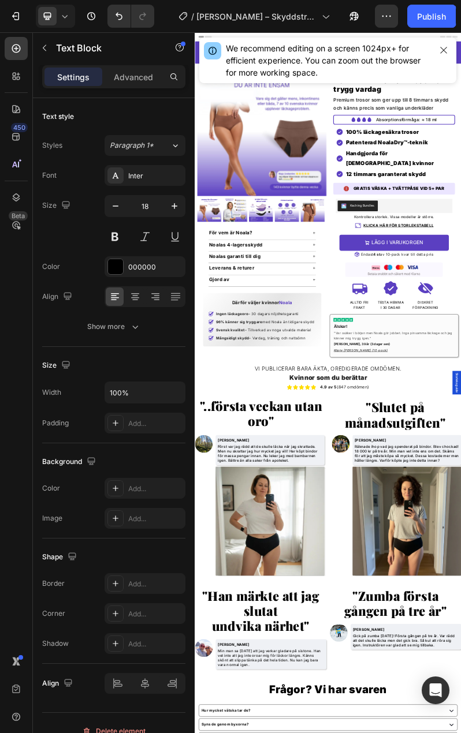
click at [5, 321] on div "450 Beta" at bounding box center [16, 343] width 23 height 613
